Goal: Task Accomplishment & Management: Complete application form

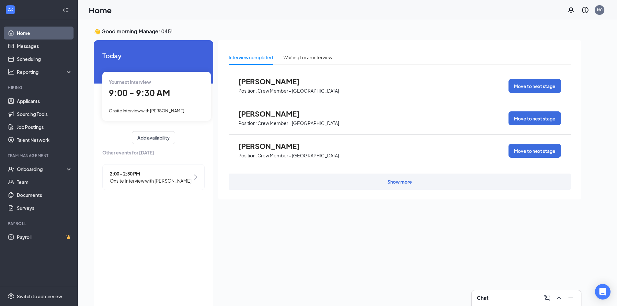
click at [144, 103] on div "Your next interview 9:00 - 9:30 AM Onsite Interview with [PERSON_NAME]" at bounding box center [156, 96] width 109 height 49
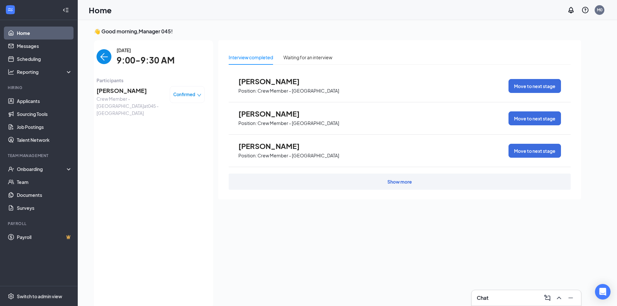
scroll to position [3, 0]
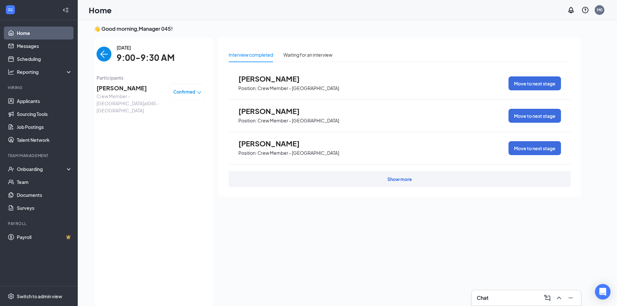
click at [131, 88] on span "[PERSON_NAME]" at bounding box center [131, 88] width 68 height 9
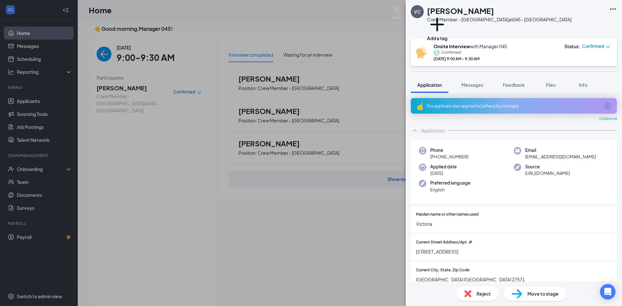
drag, startPoint x: 186, startPoint y: 185, endPoint x: 59, endPoint y: 85, distance: 161.5
click at [186, 184] on div "VC [PERSON_NAME] Crew Member - [GEOGRAPHIC_DATA] at 045 - [GEOGRAPHIC_DATA] Add…" at bounding box center [311, 153] width 622 height 306
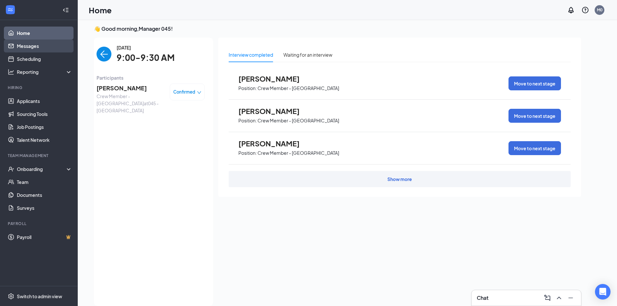
click at [47, 51] on link "Messages" at bounding box center [44, 46] width 55 height 13
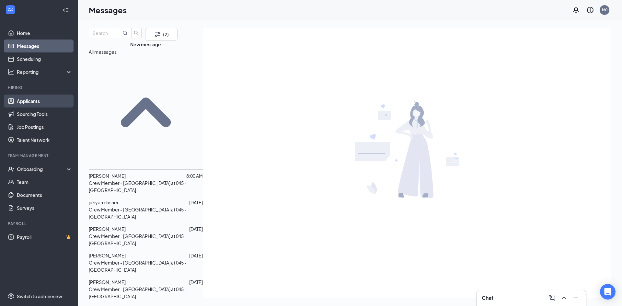
click at [47, 105] on link "Applicants" at bounding box center [44, 101] width 55 height 13
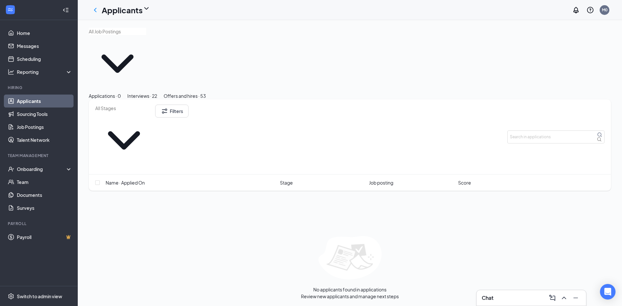
click at [157, 92] on button "Interviews · 22" at bounding box center [142, 95] width 30 height 7
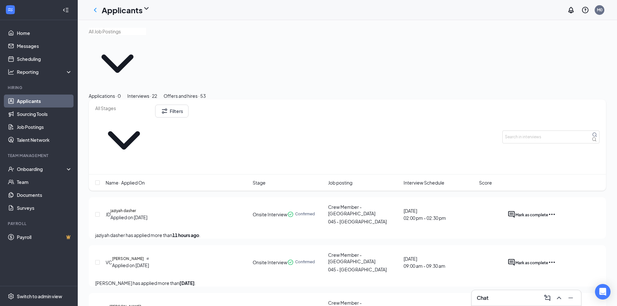
click at [600, 245] on div "VC [PERSON_NAME] Applied on [DATE] Onsite Interview Confirmed Crew Member - [GE…" at bounding box center [347, 265] width 517 height 41
click at [556, 259] on icon "Ellipses" at bounding box center [552, 263] width 8 height 8
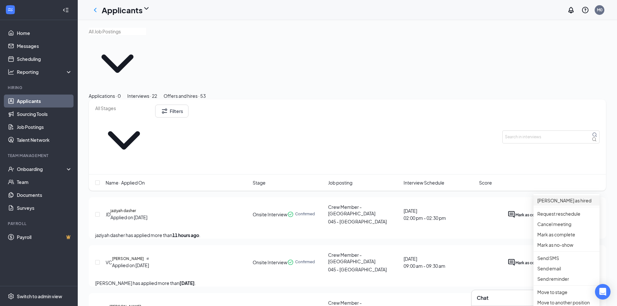
click at [562, 202] on p "[PERSON_NAME] as hired" at bounding box center [566, 200] width 58 height 7
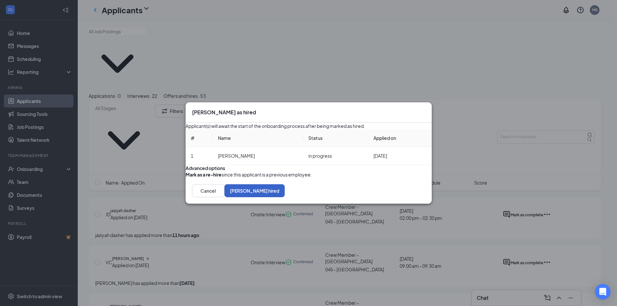
click at [285, 197] on button "[PERSON_NAME] hired" at bounding box center [255, 190] width 60 height 13
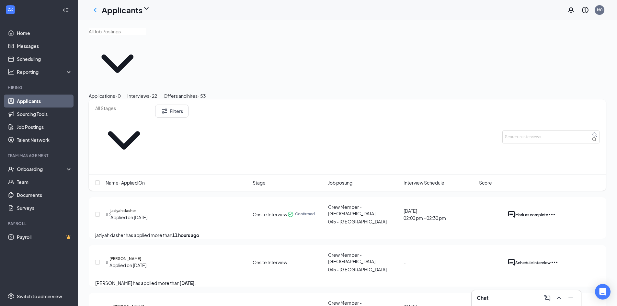
click at [206, 92] on button "Offers and hires · 53" at bounding box center [185, 95] width 42 height 7
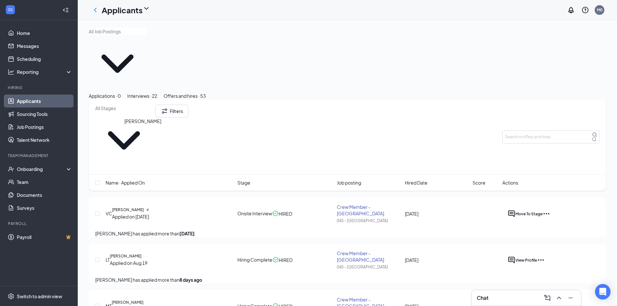
click at [144, 207] on h5 "[PERSON_NAME]" at bounding box center [128, 210] width 32 height 6
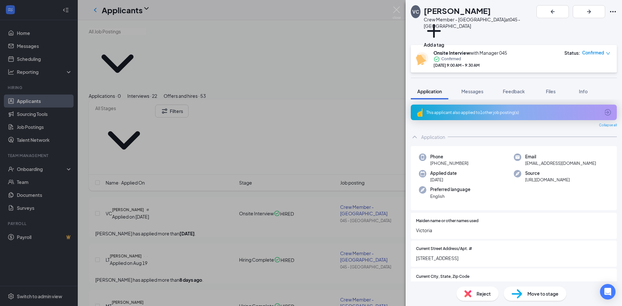
click at [544, 110] on div "This applicant also applied to 1 other job posting(s)" at bounding box center [513, 113] width 174 height 6
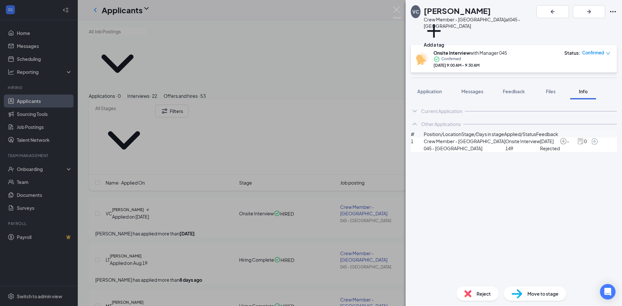
click at [525, 294] on div "Move to stage" at bounding box center [535, 294] width 63 height 14
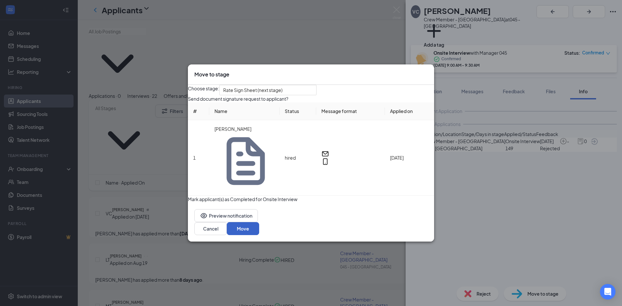
click at [259, 222] on button "Move" at bounding box center [243, 228] width 32 height 13
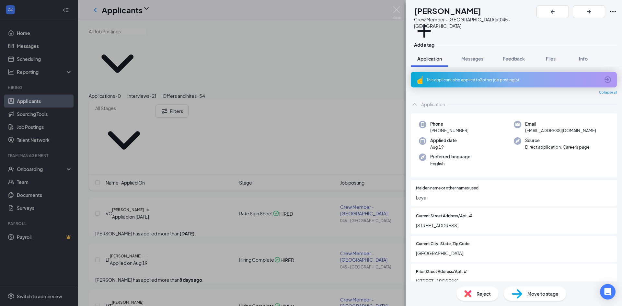
click at [320, 254] on div "LT [PERSON_NAME] Crew Member - Rolesville at 045 - [GEOGRAPHIC_DATA] Add a tag …" at bounding box center [311, 153] width 622 height 306
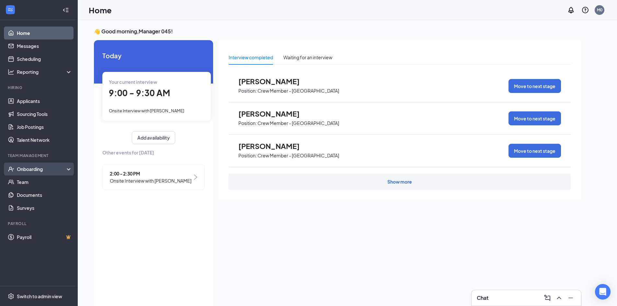
click at [44, 167] on div "Onboarding" at bounding box center [42, 169] width 50 height 6
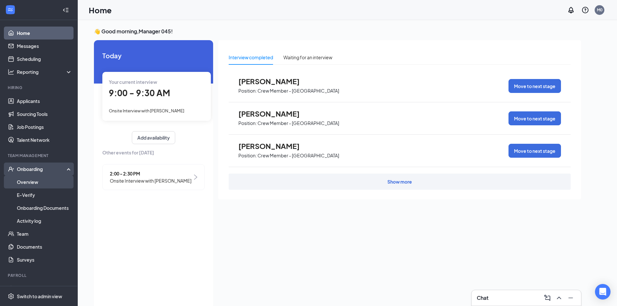
click at [40, 185] on link "Overview" at bounding box center [44, 182] width 55 height 13
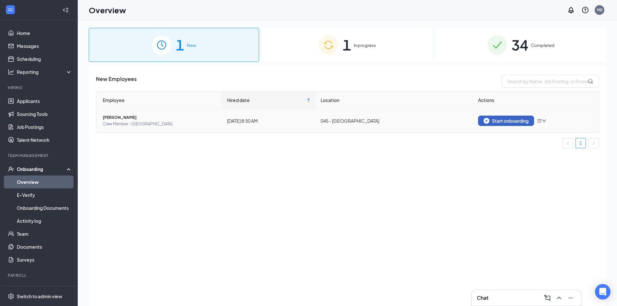
click at [491, 123] on div "Start onboarding" at bounding box center [506, 121] width 45 height 6
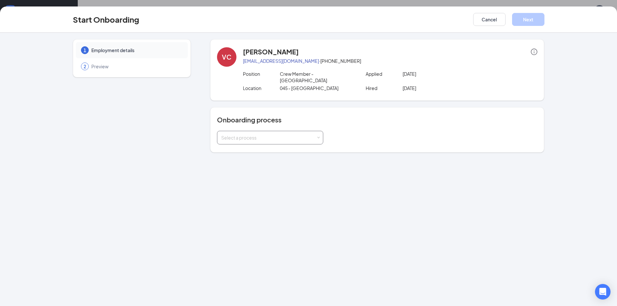
click at [259, 136] on div "Select a process" at bounding box center [270, 137] width 98 height 13
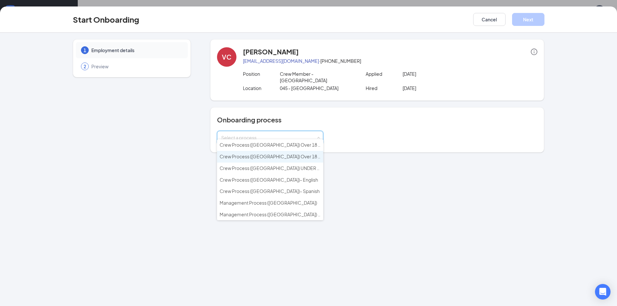
click at [263, 159] on span "Crew Process (NC) Over 18 - Spanish" at bounding box center [279, 157] width 118 height 6
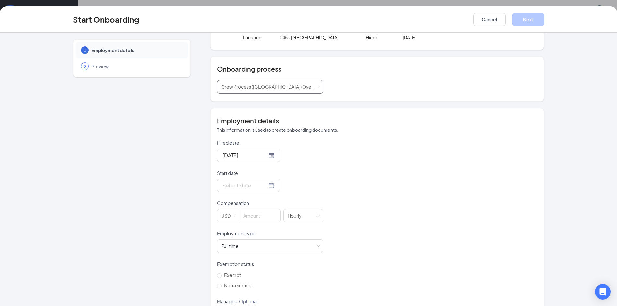
scroll to position [65, 0]
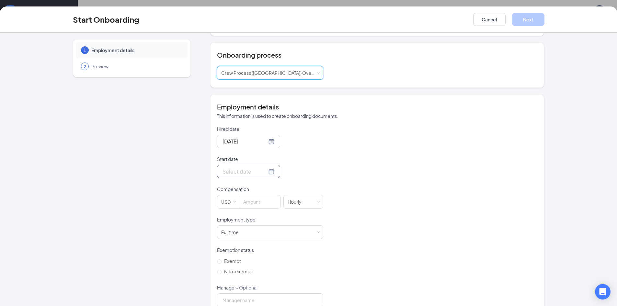
click at [261, 167] on div at bounding box center [249, 171] width 52 height 8
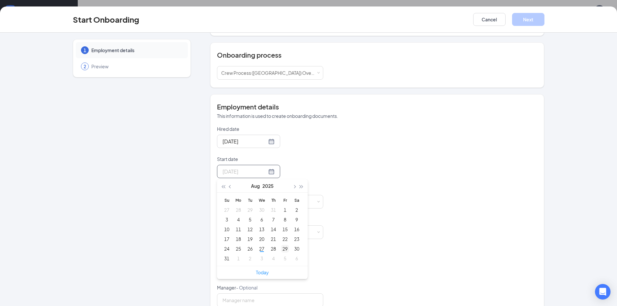
type input "Aug 29, 2025"
click at [284, 245] on div "29" at bounding box center [285, 249] width 8 height 8
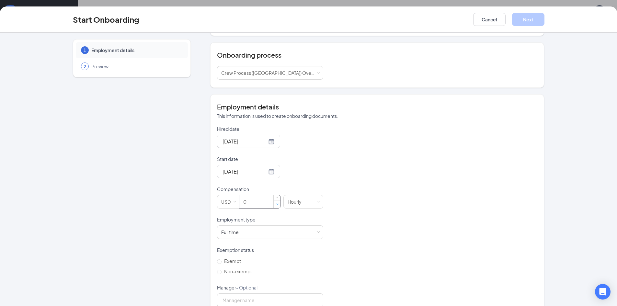
click at [274, 200] on span "Decrease Value" at bounding box center [277, 204] width 7 height 8
type input "14.5"
click at [239, 229] on div "Full time Works 30+ hours per week and is reasonably expected to work" at bounding box center [232, 232] width 22 height 6
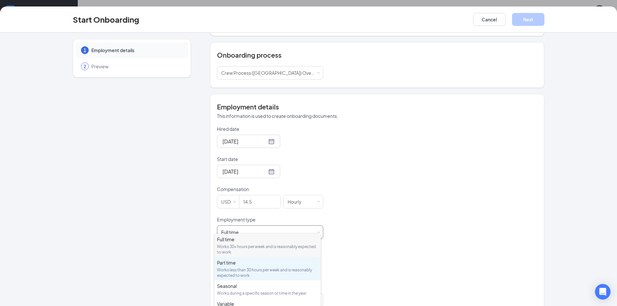
click at [225, 271] on div "Works less than 30 hours per week and is reasonably expected to work" at bounding box center [267, 272] width 101 height 11
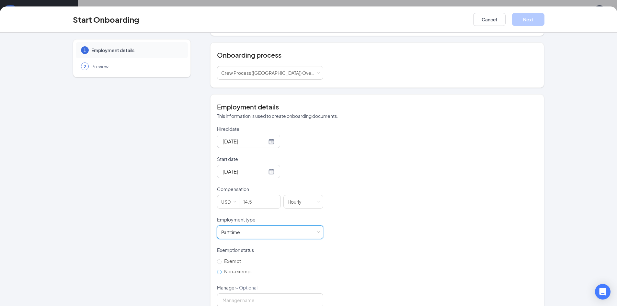
click at [223, 269] on span "Non-exempt" at bounding box center [238, 272] width 33 height 6
click at [222, 270] on input "Non-exempt" at bounding box center [219, 272] width 5 height 5
radio input "true"
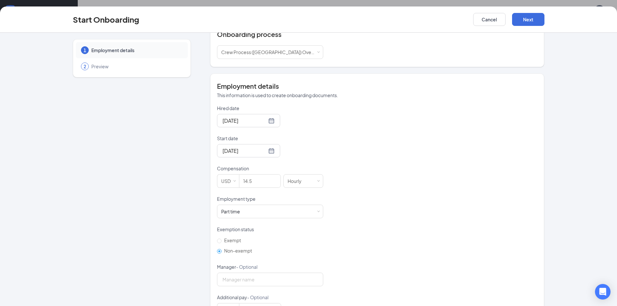
scroll to position [97, 0]
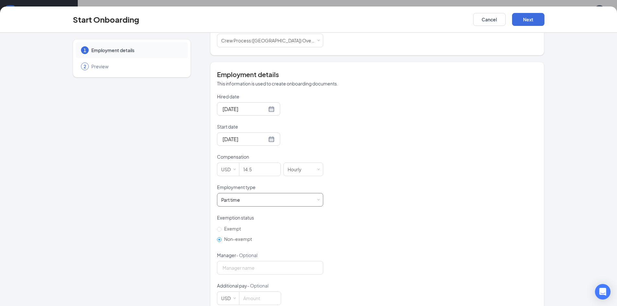
click at [265, 193] on div "Part time Works less than 30 hours per week and is reasonably expected to work" at bounding box center [270, 199] width 98 height 13
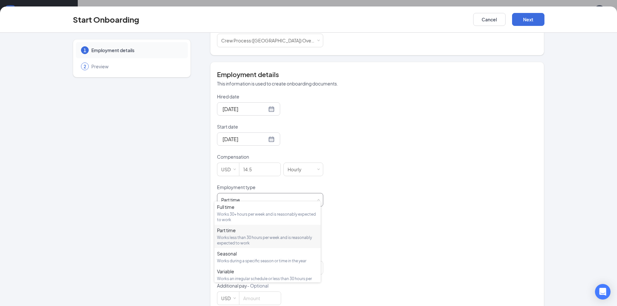
click at [251, 240] on div "Works less than 30 hours per week and is reasonably expected to work" at bounding box center [267, 240] width 101 height 11
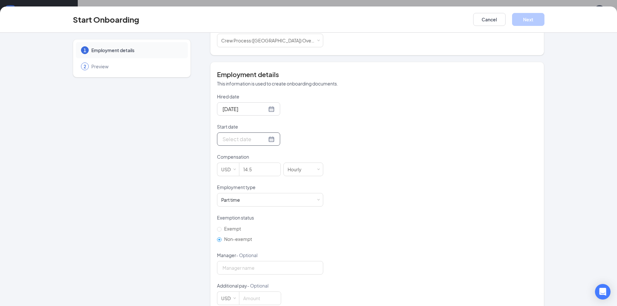
click at [250, 135] on input "Start date" at bounding box center [245, 139] width 44 height 8
type input "Sep 1, 2025"
click at [235, 223] on div "1" at bounding box center [239, 226] width 8 height 8
click at [302, 214] on p "Exemption status" at bounding box center [270, 217] width 106 height 6
click at [281, 261] on input "Manager - Optional" at bounding box center [270, 268] width 106 height 14
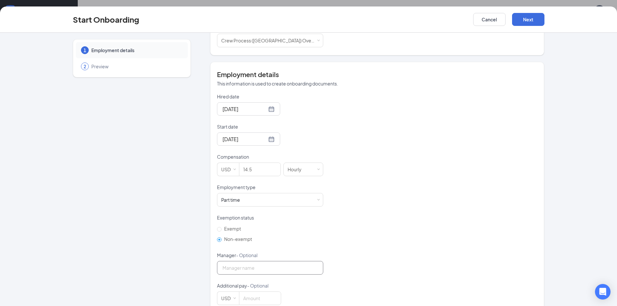
type input "Yadira Esteban"
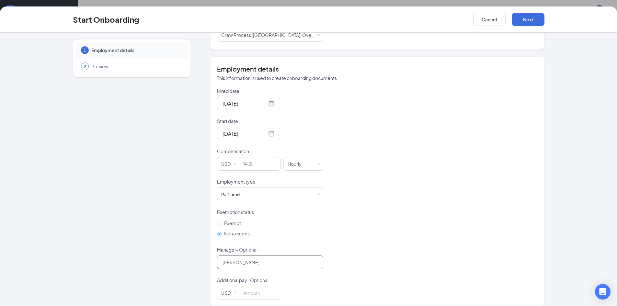
scroll to position [104, 0]
click at [248, 286] on input at bounding box center [259, 291] width 41 height 13
click at [352, 196] on div "Hired date Aug 27, 2025 Start date Sep 1, 2025 Sep 2025 Su Mo Tu We Th Fr Sa 31…" at bounding box center [377, 192] width 320 height 212
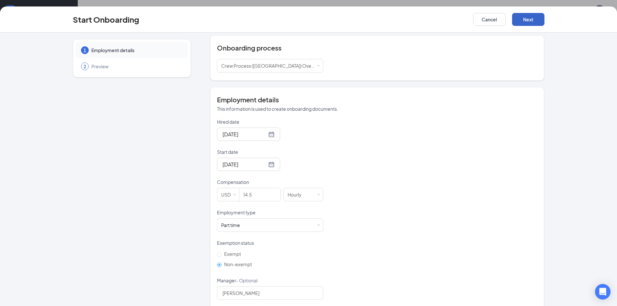
click at [536, 20] on button "Next" at bounding box center [528, 19] width 32 height 13
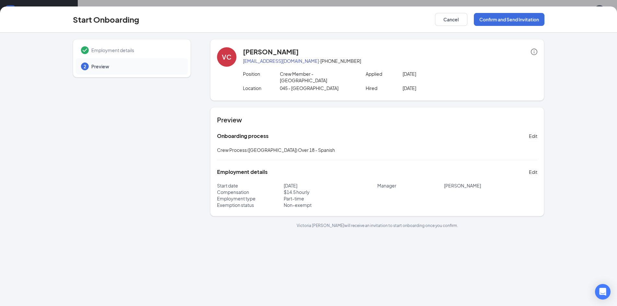
scroll to position [0, 0]
click at [493, 18] on button "Confirm and Send Invitation" at bounding box center [509, 19] width 71 height 13
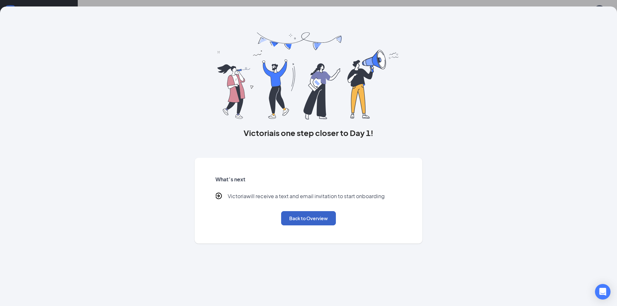
click at [316, 222] on button "Back to Overview" at bounding box center [308, 218] width 55 height 14
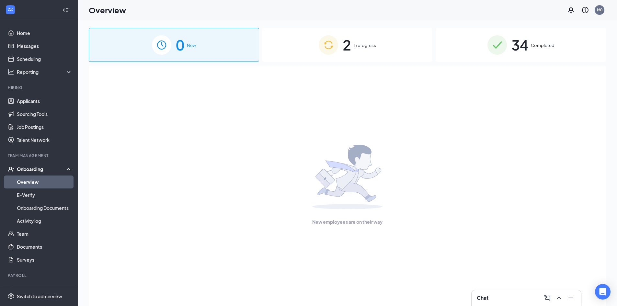
click at [353, 46] on div "2 In progress" at bounding box center [347, 45] width 170 height 34
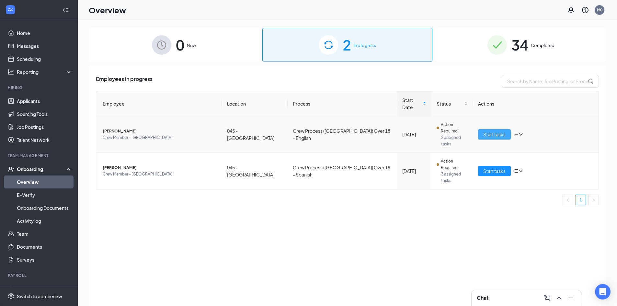
click at [490, 131] on span "Start tasks" at bounding box center [494, 134] width 22 height 7
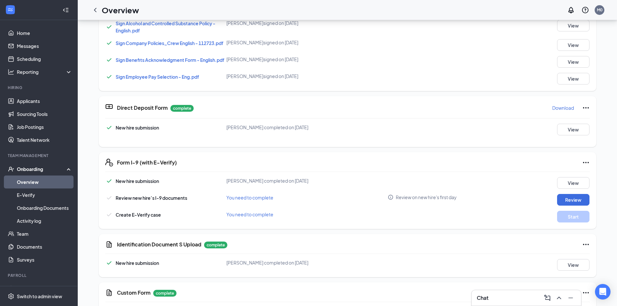
scroll to position [130, 0]
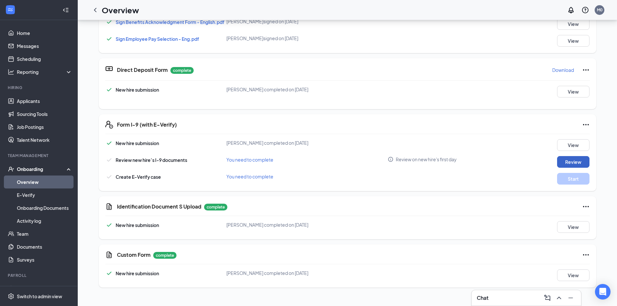
click at [575, 163] on button "Review" at bounding box center [573, 162] width 32 height 12
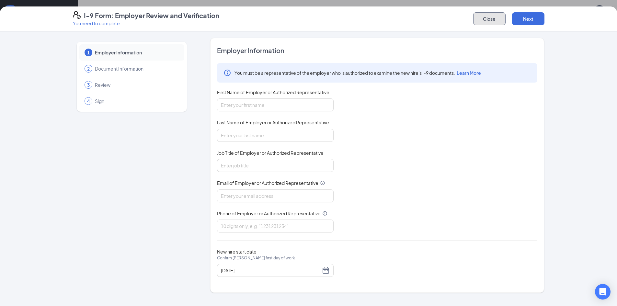
click at [486, 19] on button "Close" at bounding box center [489, 18] width 32 height 13
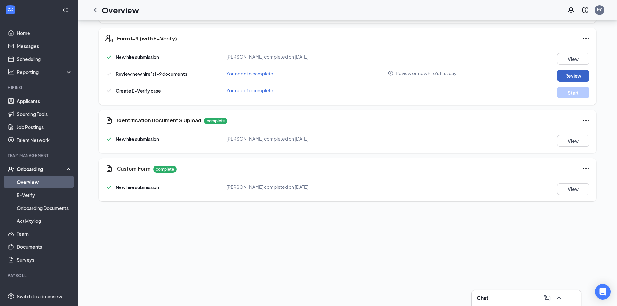
scroll to position [109, 0]
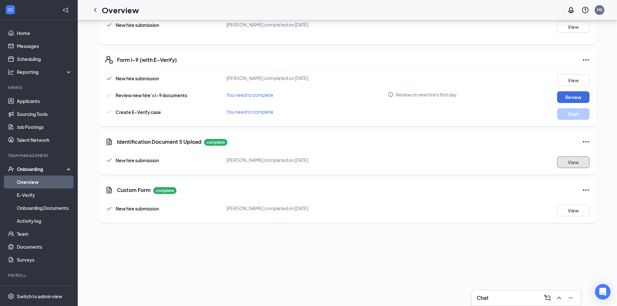
click at [579, 165] on button "View" at bounding box center [573, 162] width 32 height 12
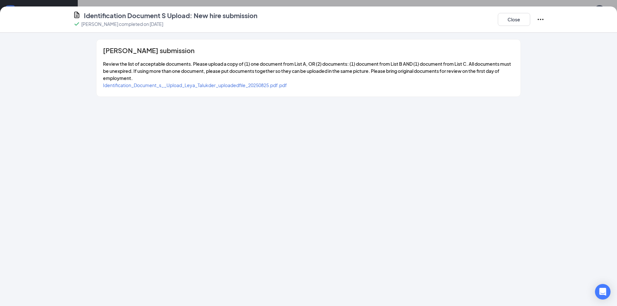
click at [167, 85] on span "Identification_Document_s__Upload_Leya_Talukder_uploadedfile_20250825.pdf.pdf" at bounding box center [195, 85] width 184 height 6
click at [501, 10] on div "Identification Document S Upload: New hire submission Leya Talukder completed o…" at bounding box center [308, 19] width 617 height 26
click at [513, 26] on button "Close" at bounding box center [514, 19] width 32 height 13
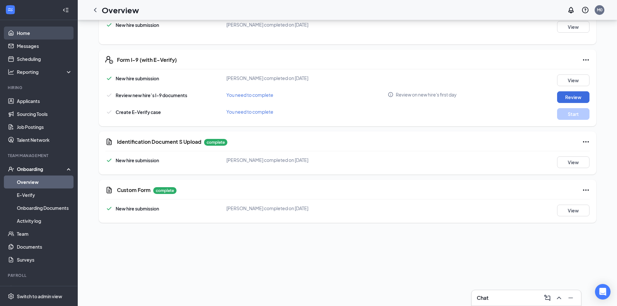
drag, startPoint x: 28, startPoint y: 31, endPoint x: 24, endPoint y: 31, distance: 3.9
click at [28, 31] on link "Home" at bounding box center [44, 33] width 55 height 13
